Goal: Find specific page/section: Find specific page/section

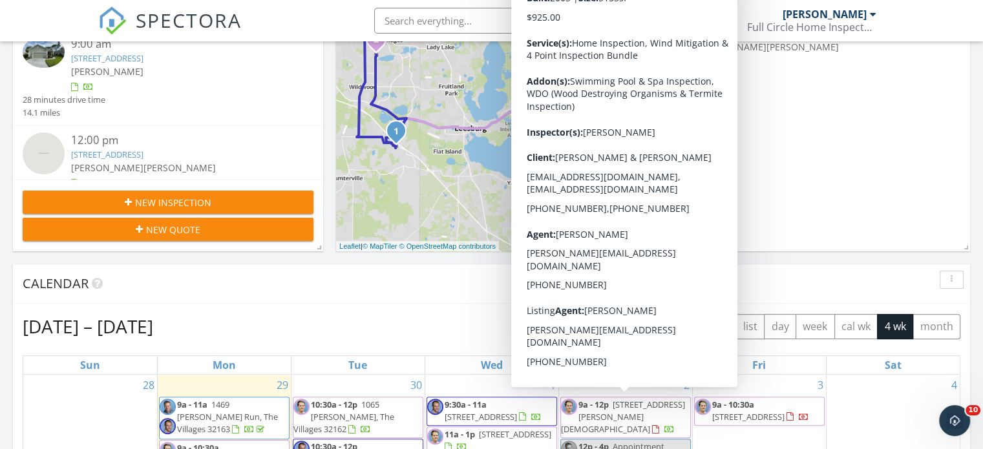
scroll to position [304, 0]
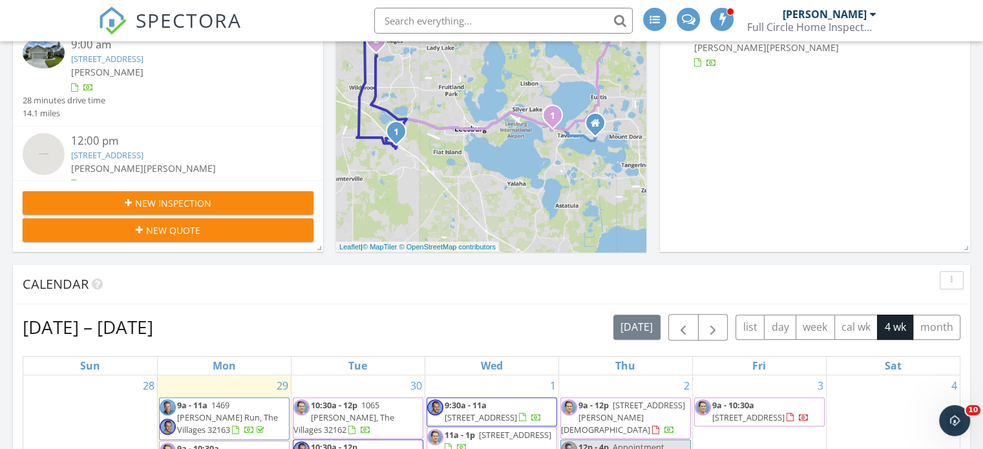
click at [974, 262] on div "Today All Inspectors 9:00 am 1469 Knudson Run, The Villages, FL 32163 Alex Bruh…" at bounding box center [491, 452] width 983 height 1176
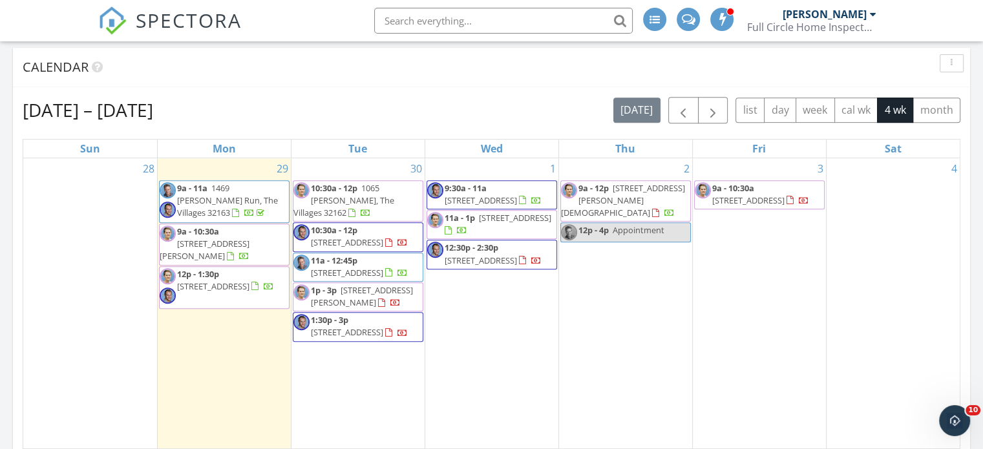
scroll to position [517, 0]
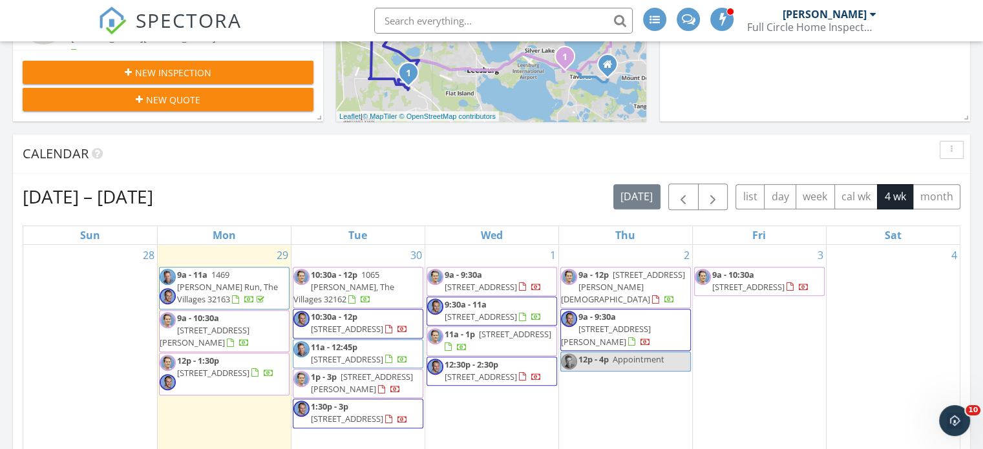
scroll to position [434, 0]
click at [390, 21] on input "text" at bounding box center [503, 21] width 258 height 26
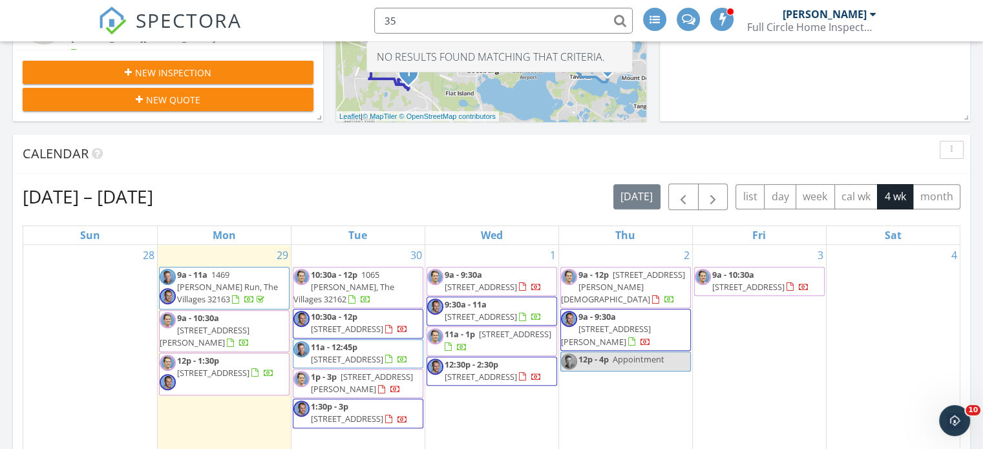
type input "3"
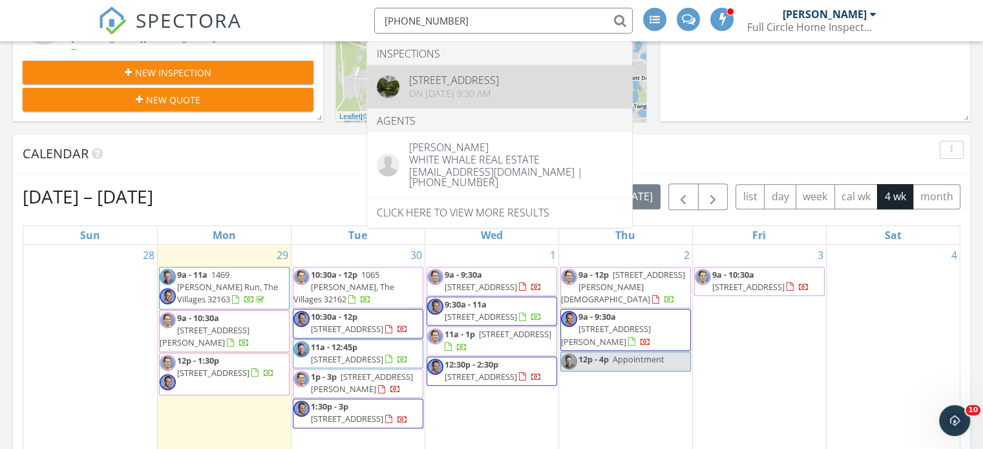
type input "[PHONE_NUMBER]"
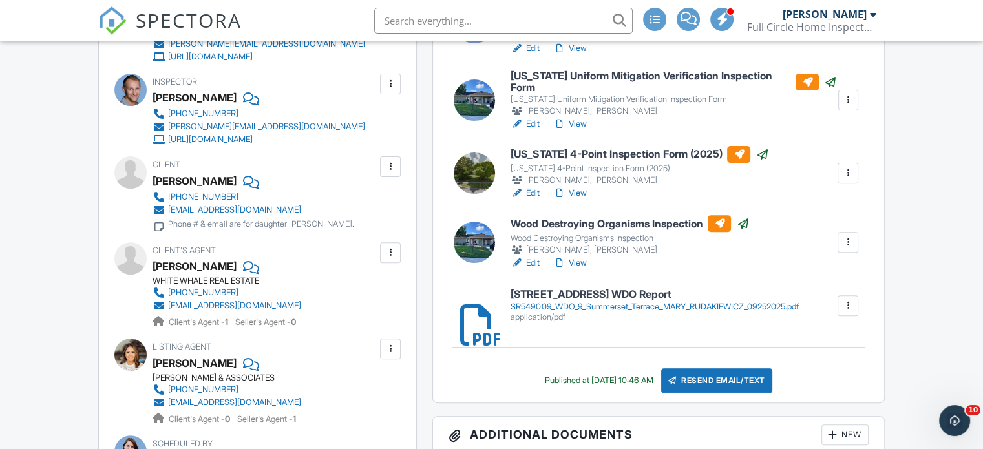
scroll to position [434, 0]
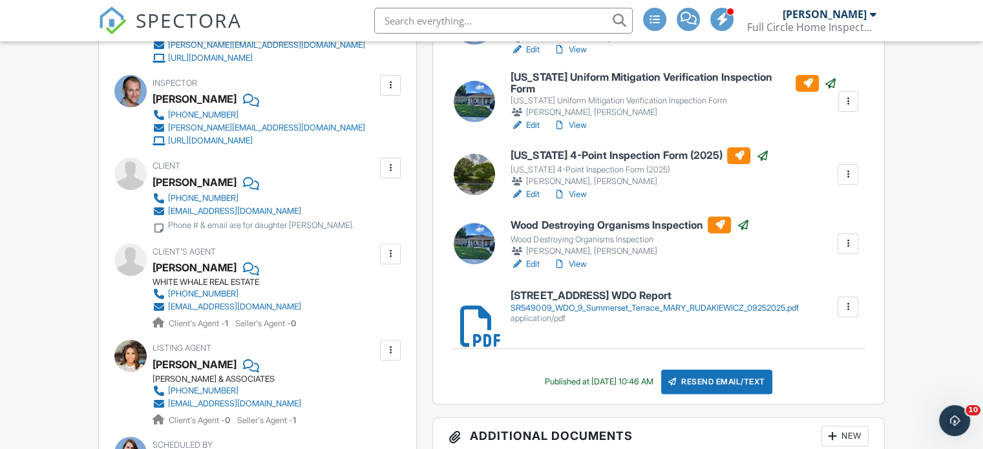
click at [389, 25] on input "text" at bounding box center [503, 21] width 258 height 26
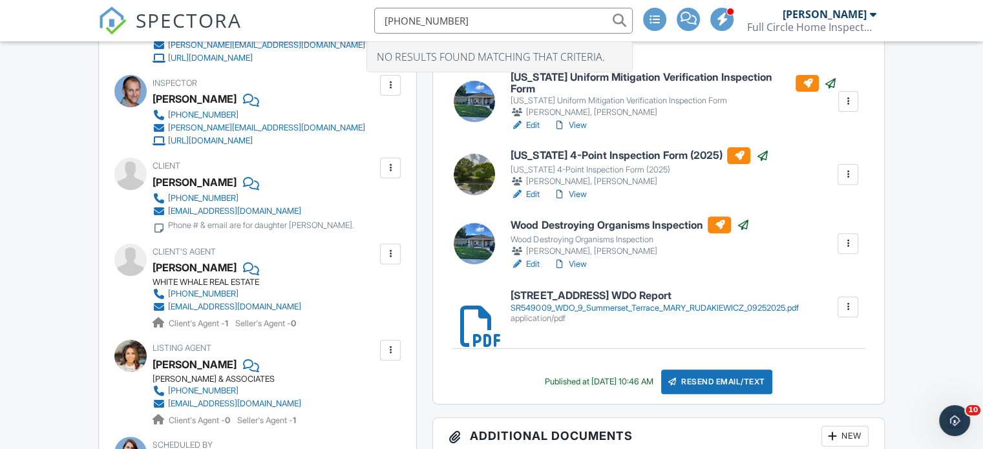
type input "407-920-2207"
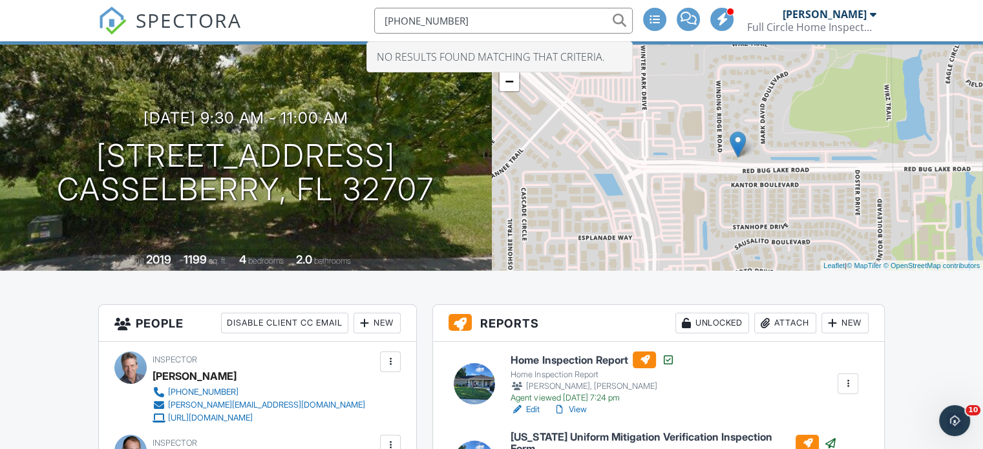
scroll to position [0, 0]
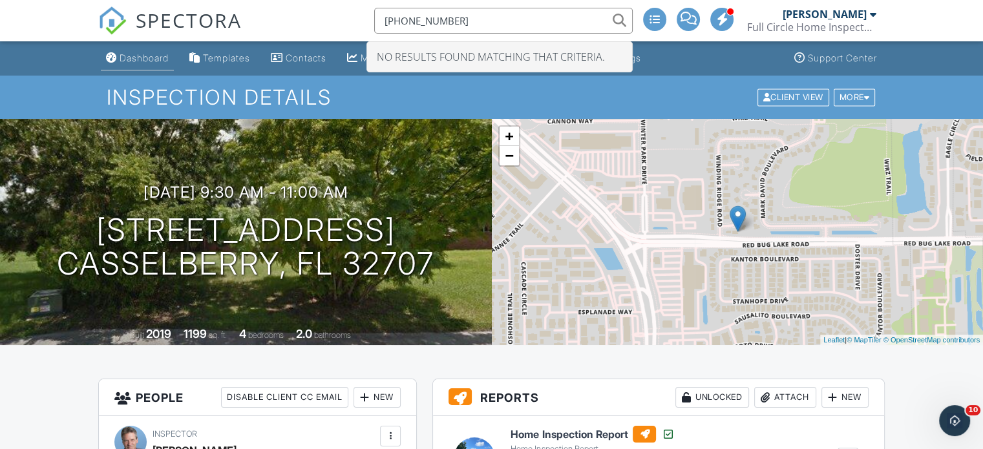
click at [137, 54] on div "Dashboard" at bounding box center [144, 57] width 49 height 11
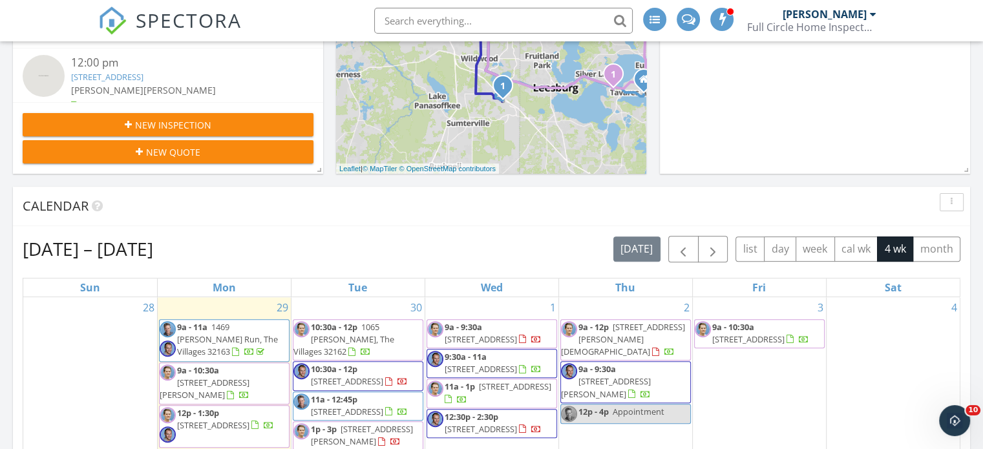
scroll to position [383, 0]
click at [479, 21] on input "text" at bounding box center [503, 21] width 258 height 26
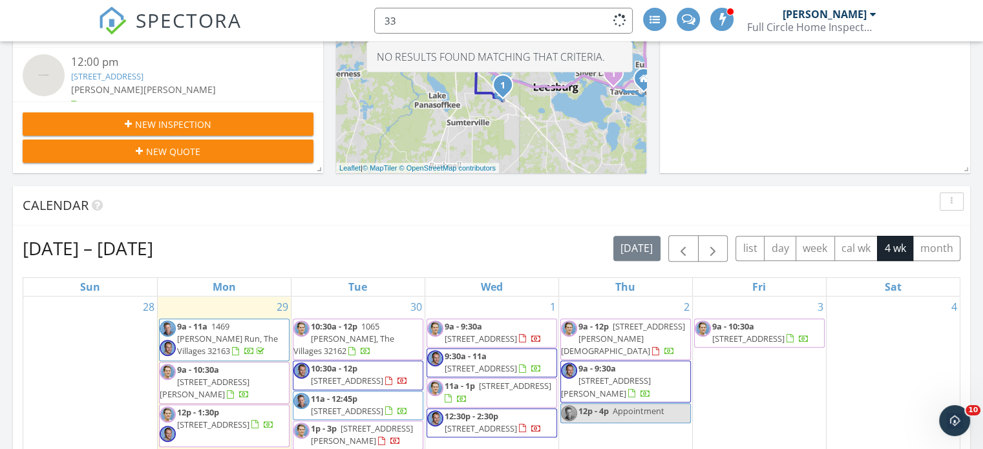
type input "3"
type input "7"
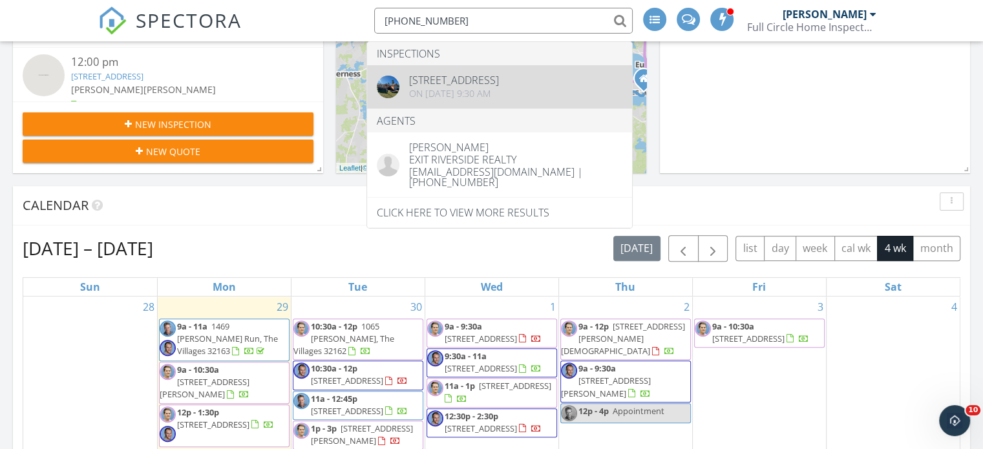
type input "352-445-8844"
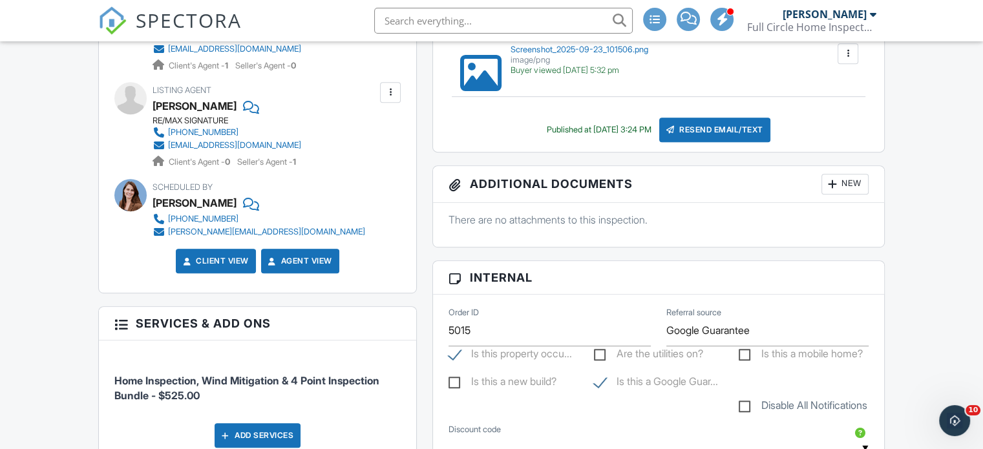
scroll to position [641, 0]
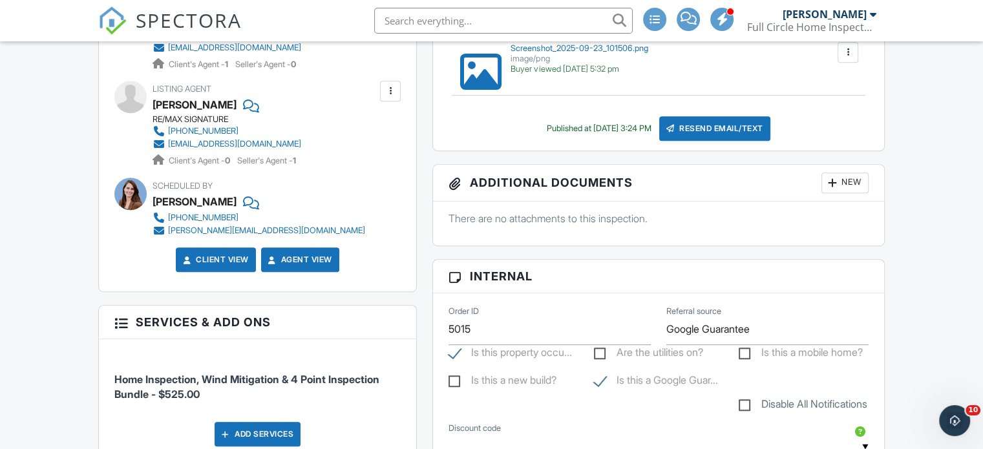
click at [400, 23] on input "text" at bounding box center [503, 21] width 258 height 26
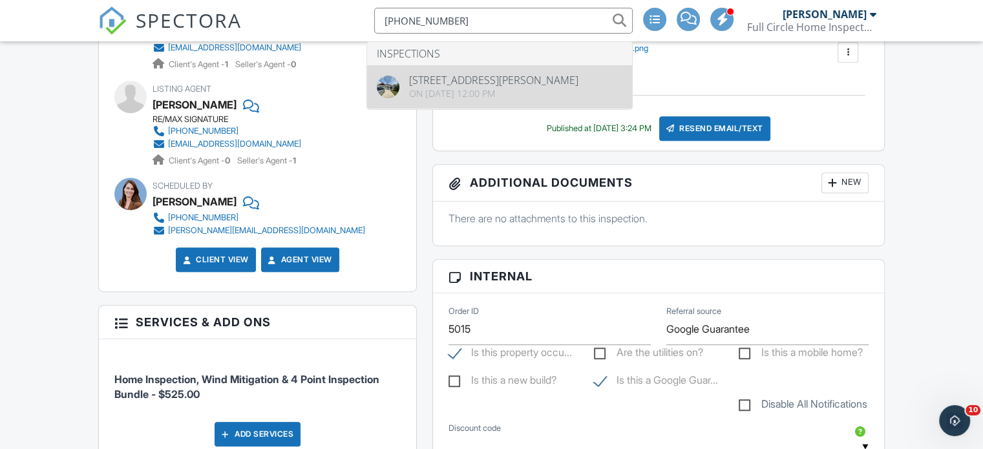
type input "404-273-1568"
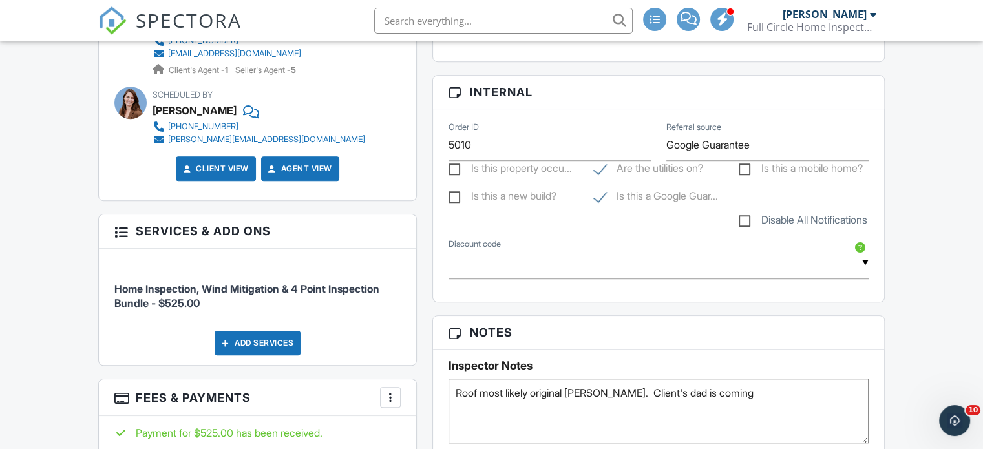
scroll to position [782, 0]
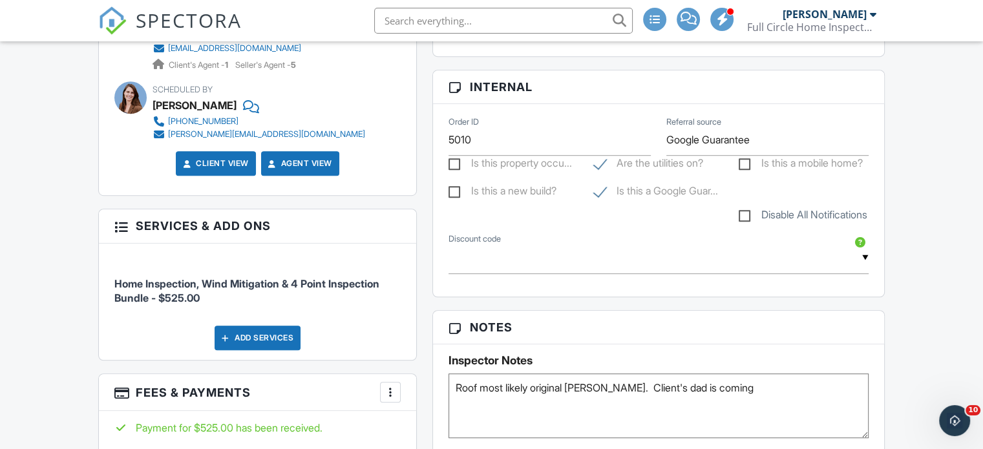
click at [395, 21] on input "text" at bounding box center [503, 21] width 258 height 26
type input "8"
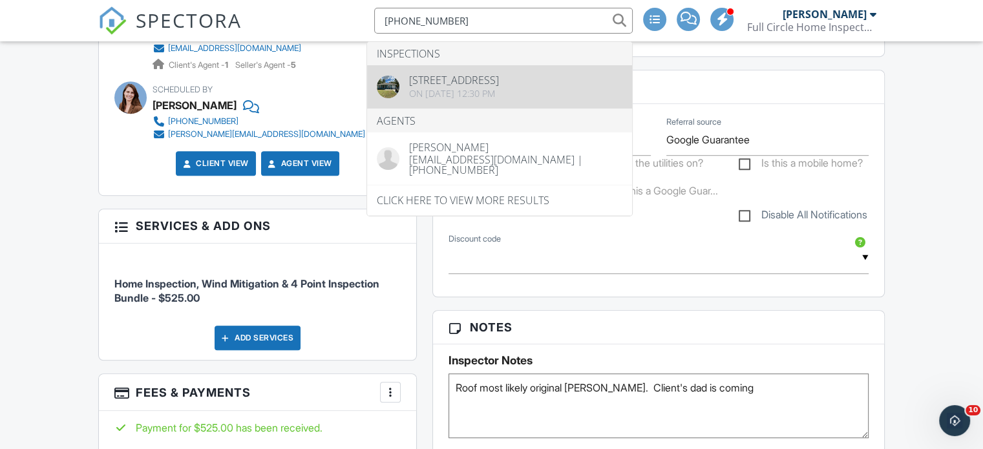
type input "[PHONE_NUMBER]"
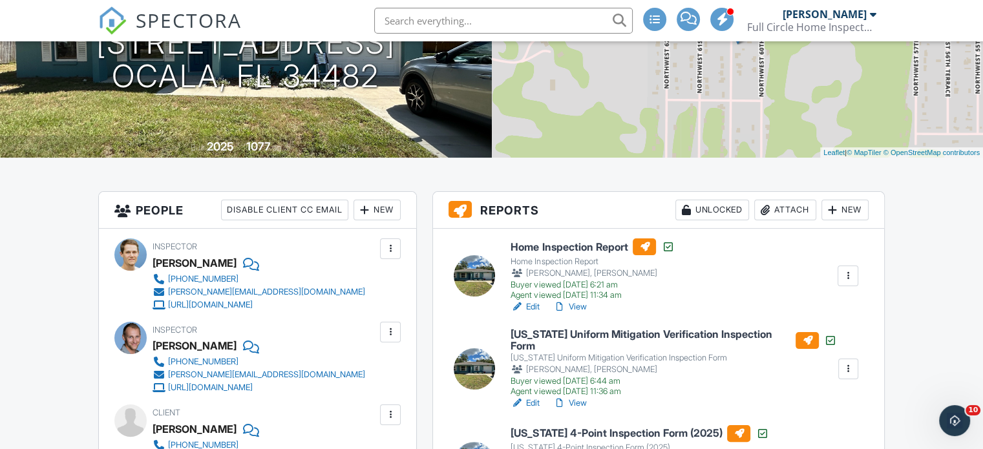
scroll to position [185, 0]
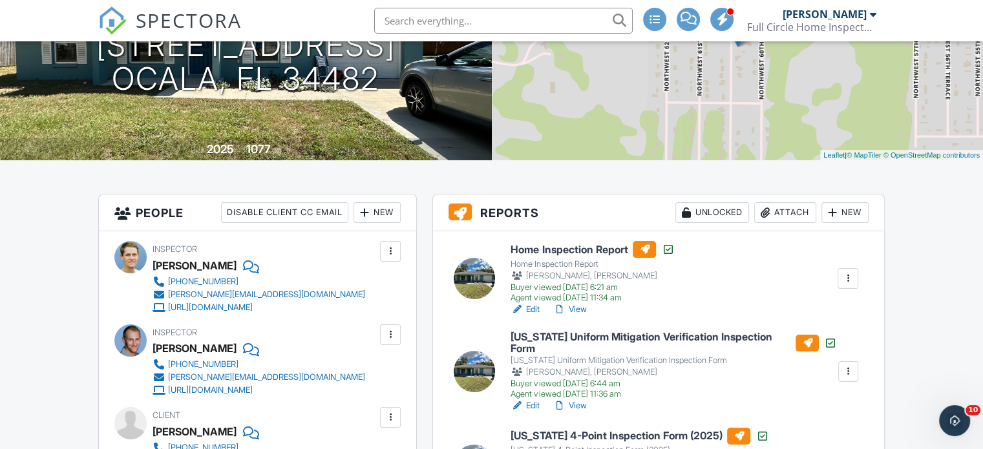
click at [572, 249] on h6 "Home Inspection Report" at bounding box center [591, 249] width 163 height 17
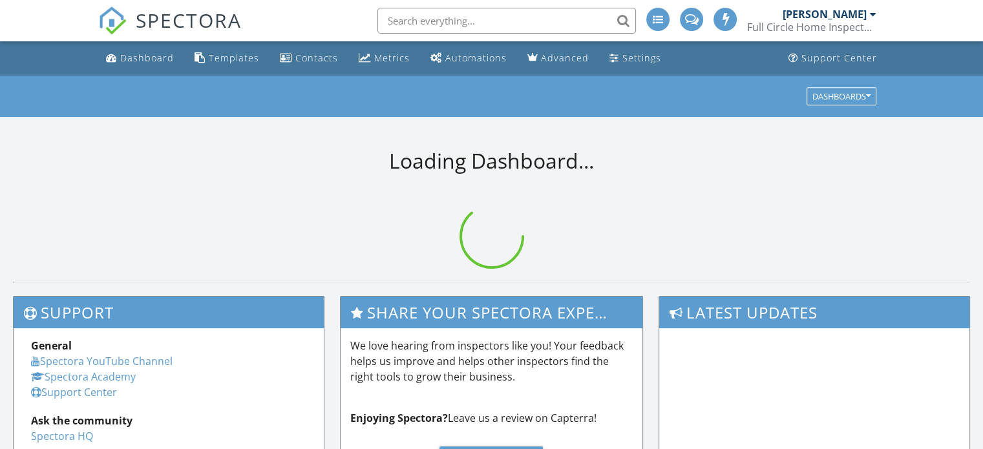
click at [392, 23] on input "text" at bounding box center [506, 21] width 258 height 26
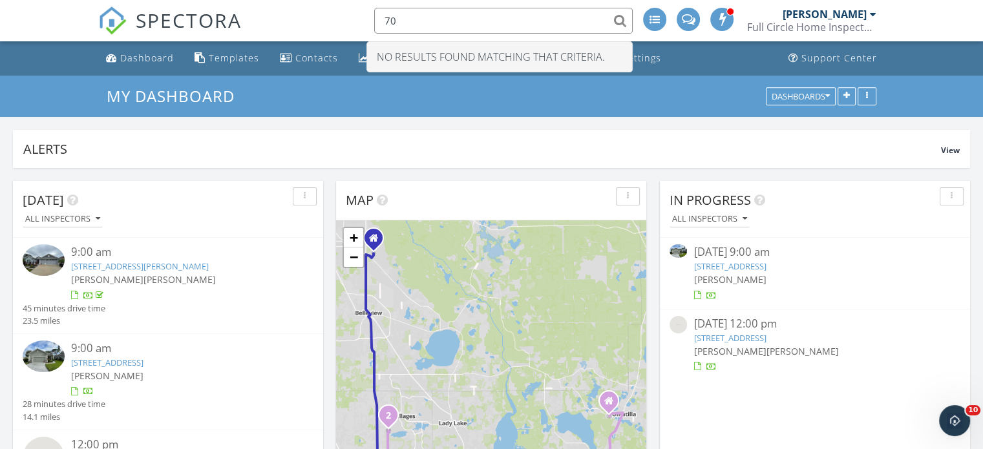
type input "7"
type input "3"
type input "8"
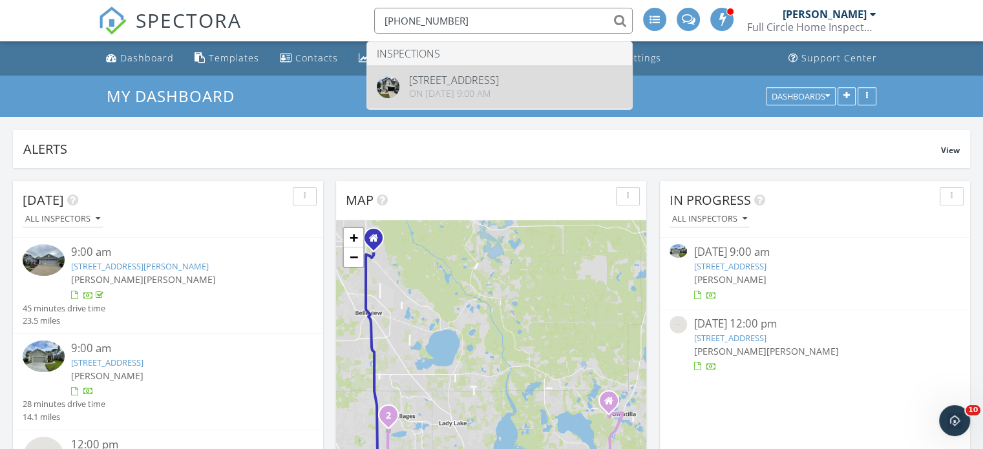
type input "[PHONE_NUMBER]"
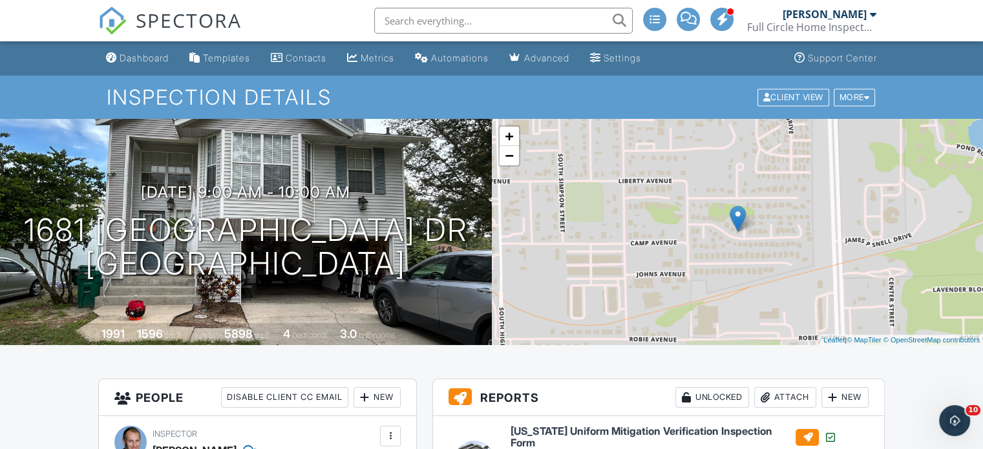
click at [390, 22] on input "text" at bounding box center [503, 21] width 258 height 26
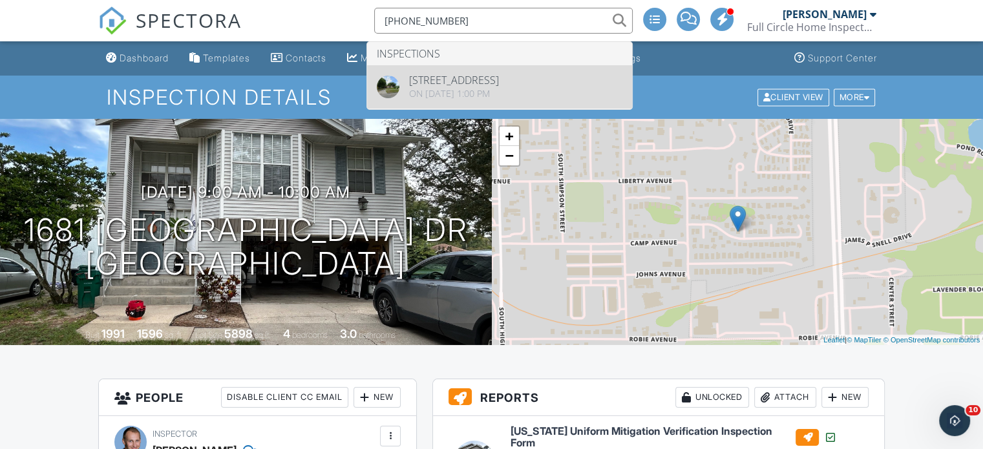
type input "[PHONE_NUMBER]"
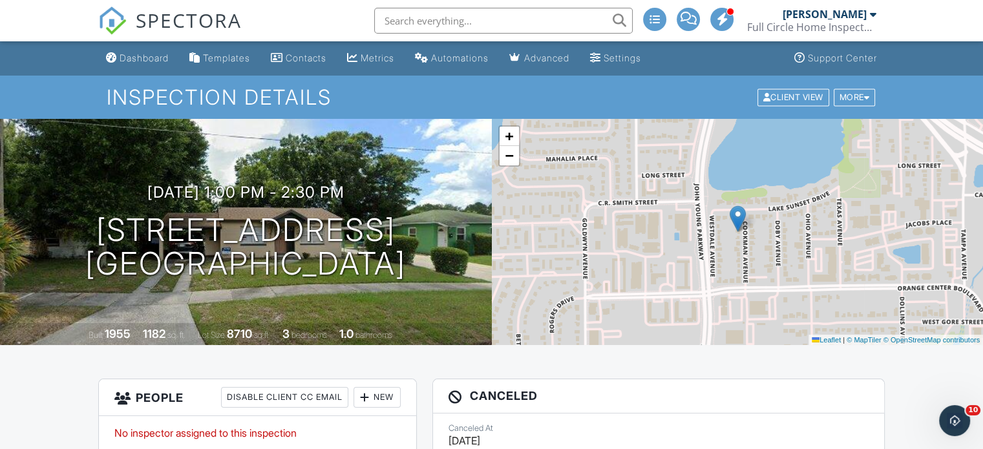
click at [386, 23] on input "text" at bounding box center [503, 21] width 258 height 26
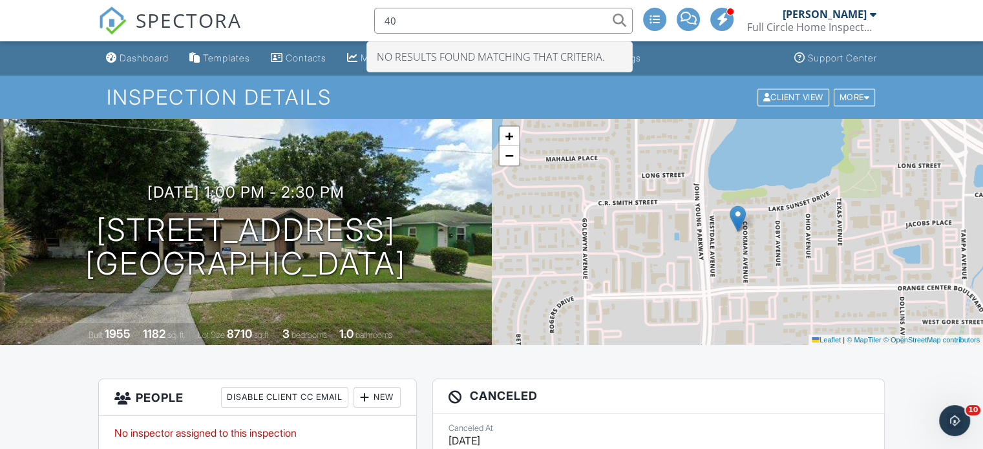
type input "4"
type input "3"
type input "4"
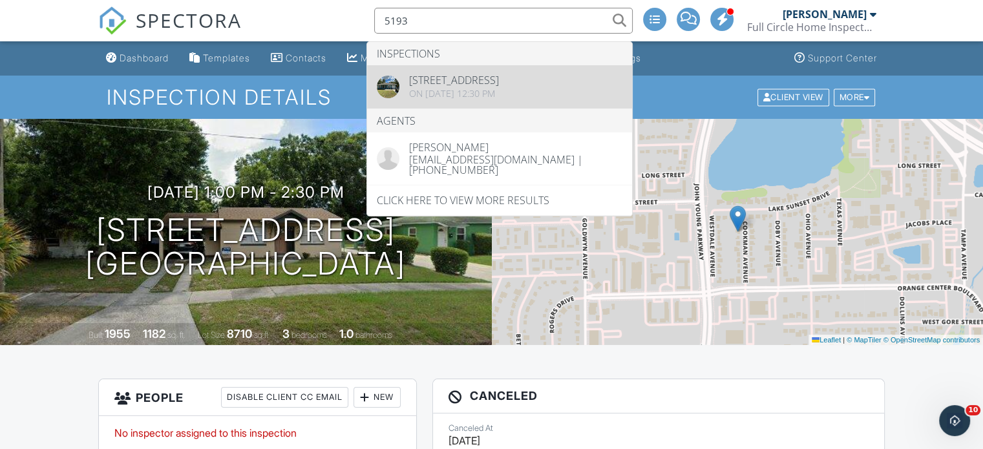
type input "5193"
